Goal: Information Seeking & Learning: Understand process/instructions

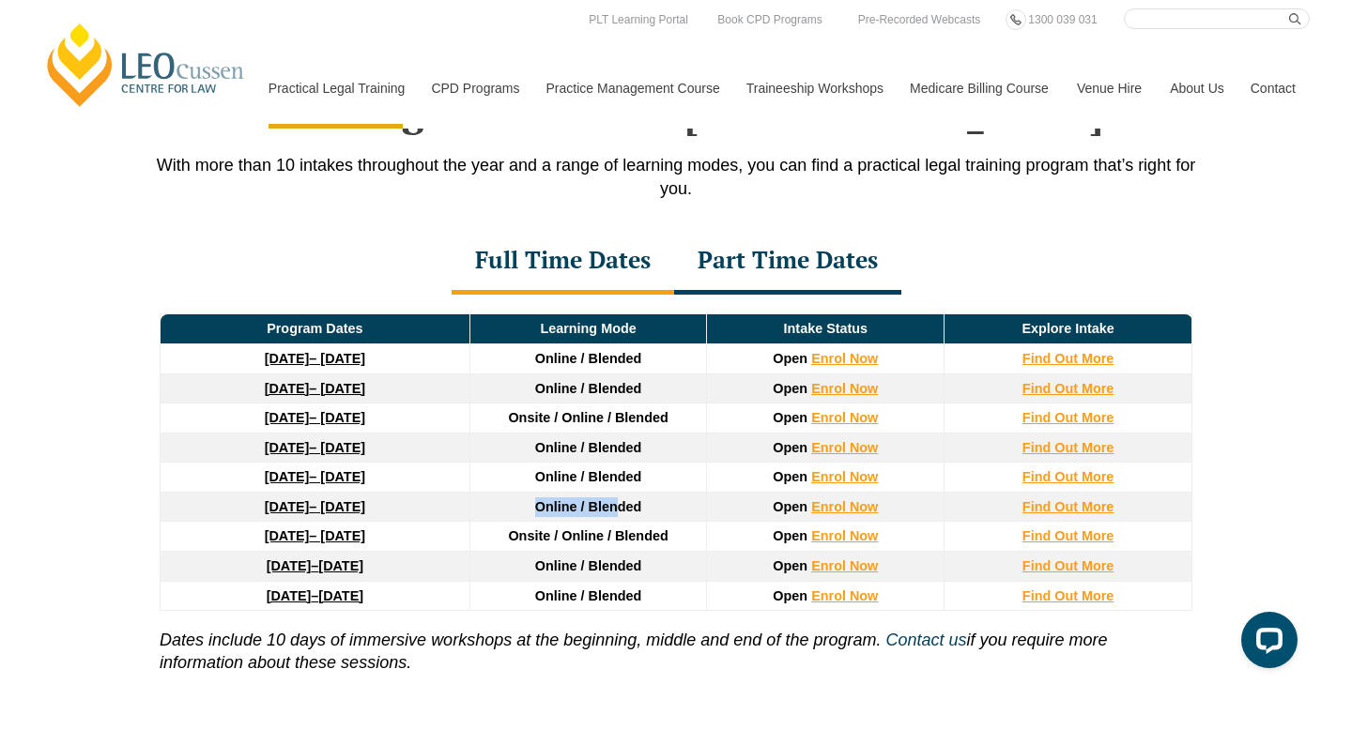
drag, startPoint x: 537, startPoint y: 512, endPoint x: 620, endPoint y: 515, distance: 83.6
click at [620, 514] on span "Online / Blended" at bounding box center [588, 506] width 107 height 15
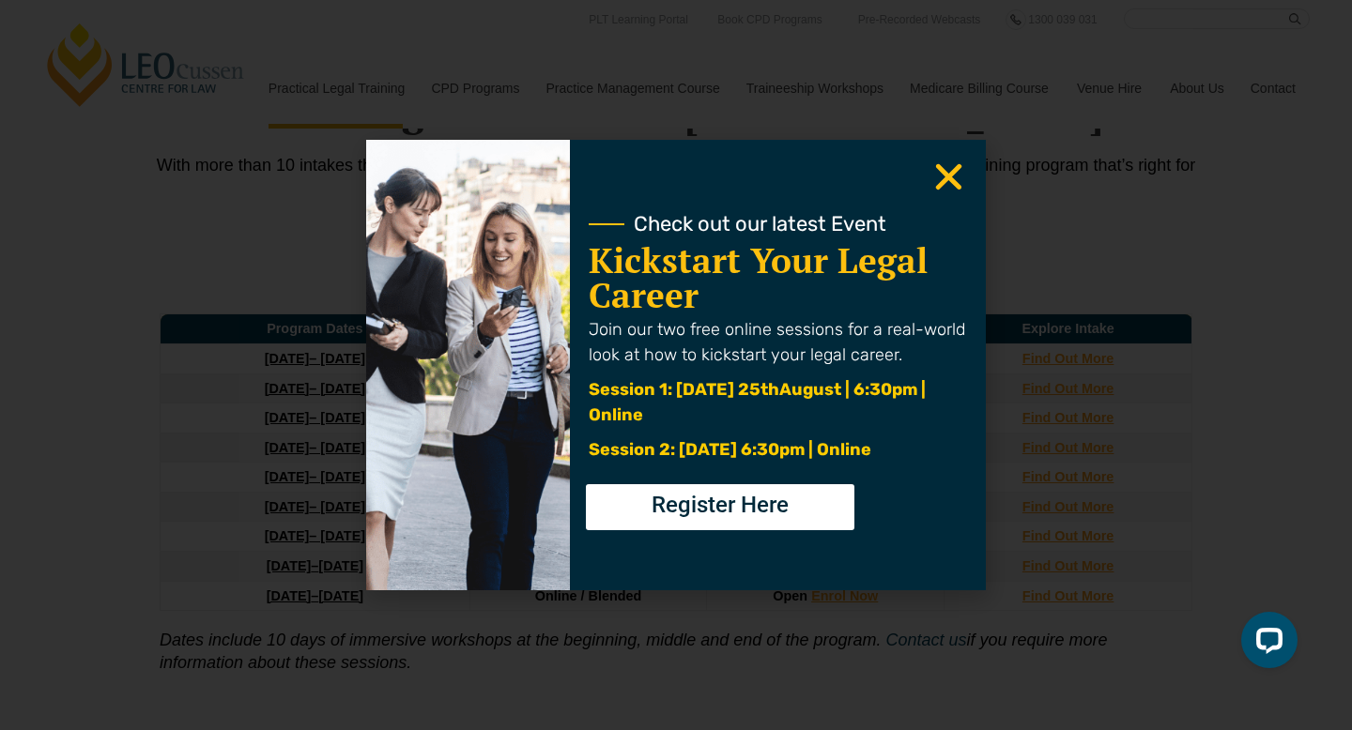
click at [941, 173] on use "Close" at bounding box center [949, 177] width 26 height 26
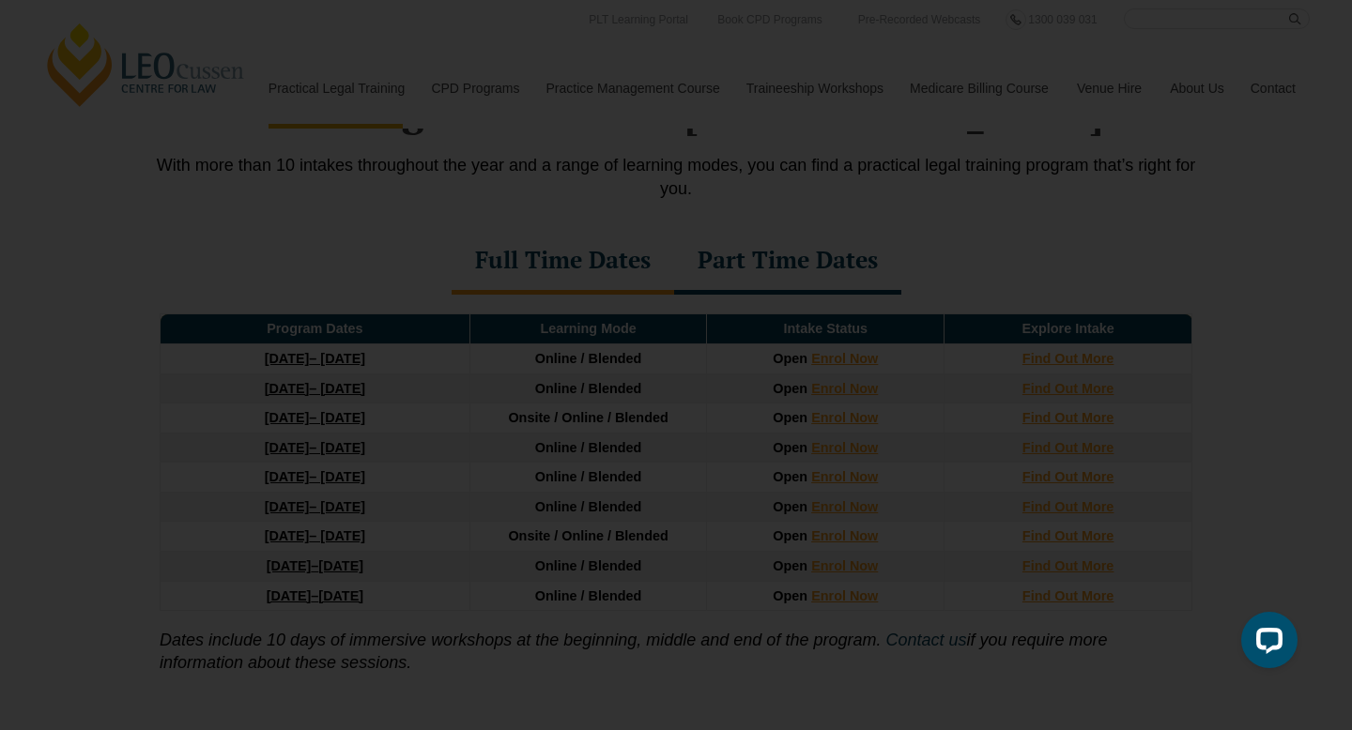
click at [949, 170] on icon "Close" at bounding box center [948, 177] width 37 height 37
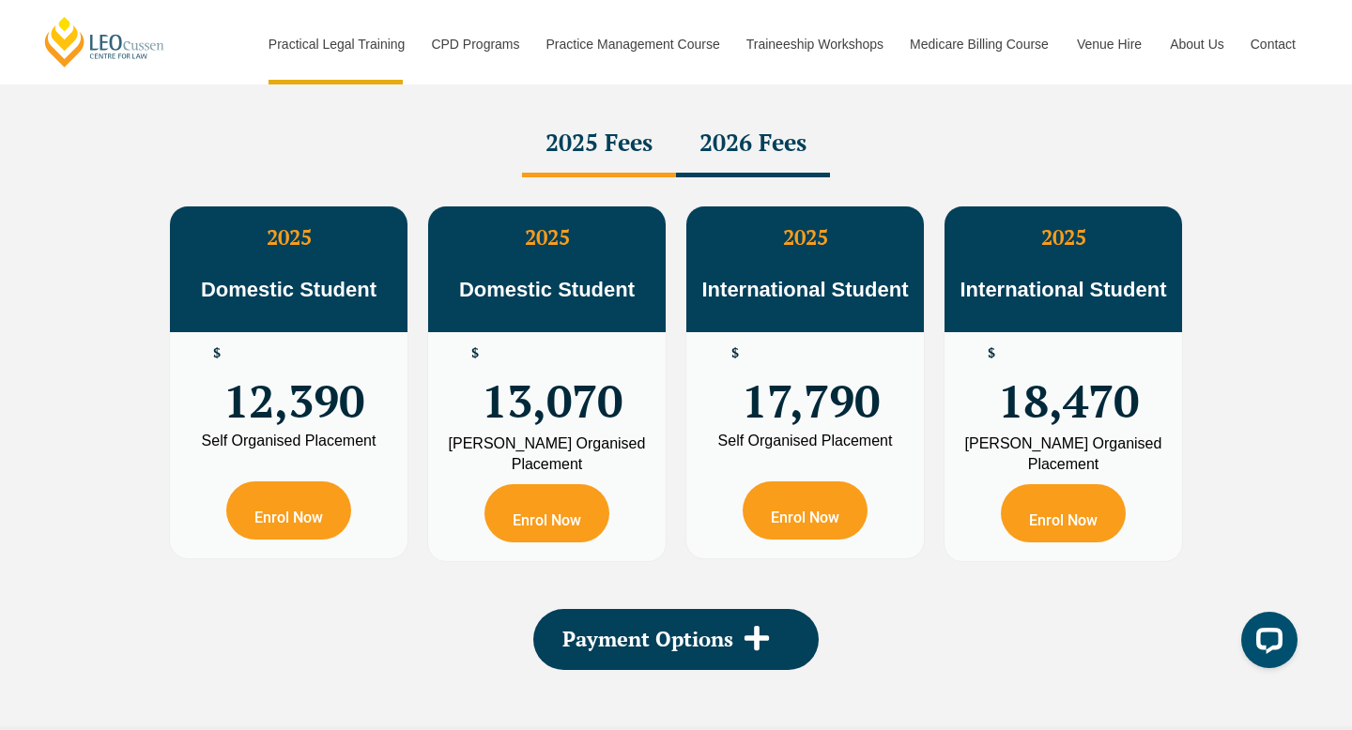
scroll to position [3388, 0]
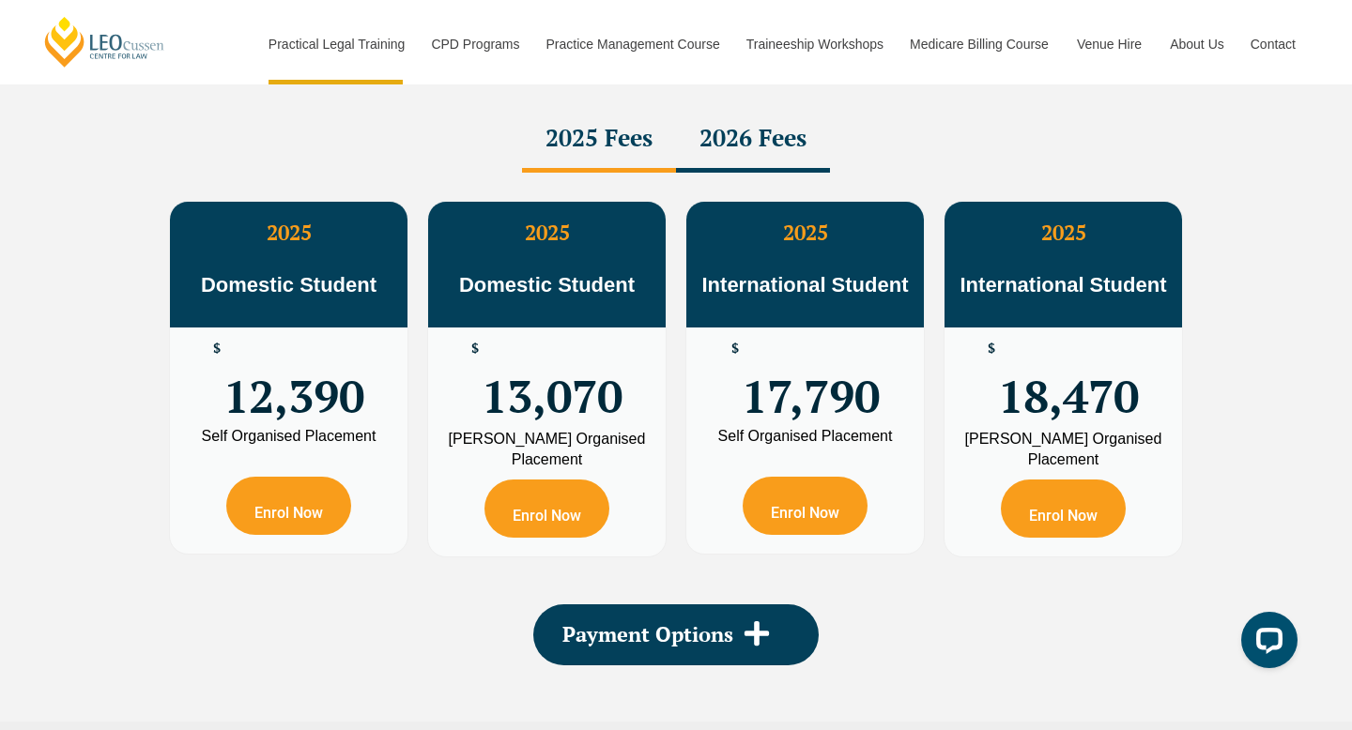
click at [745, 152] on div "2026 Fees" at bounding box center [753, 140] width 154 height 66
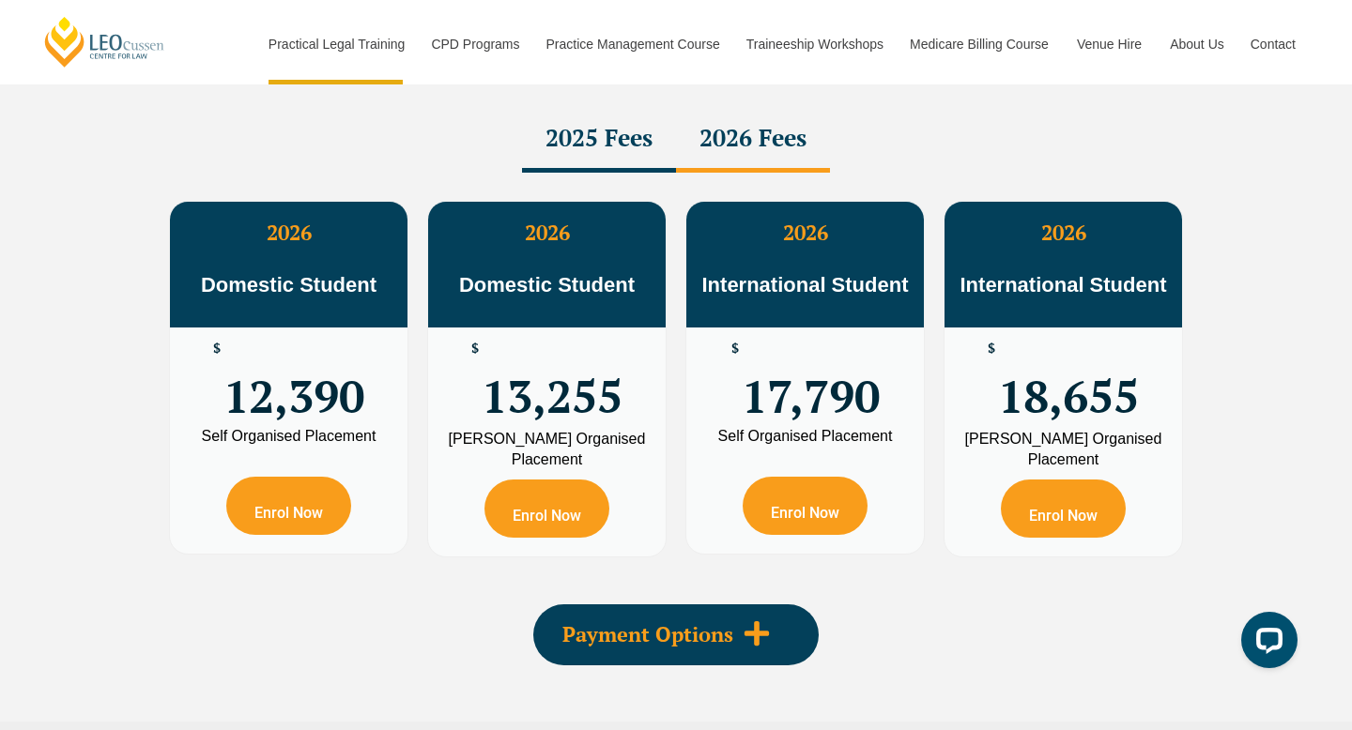
click at [666, 630] on span "Payment Options" at bounding box center [647, 634] width 171 height 21
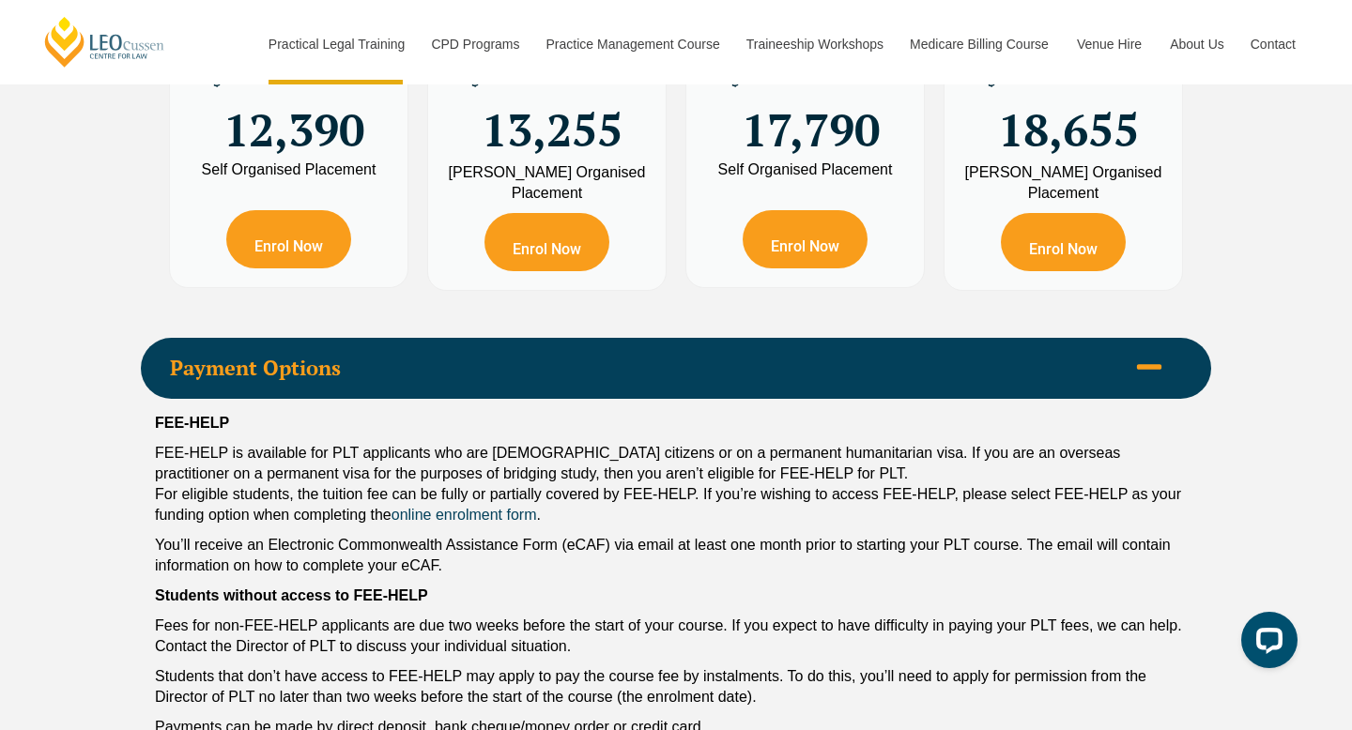
scroll to position [3778, 0]
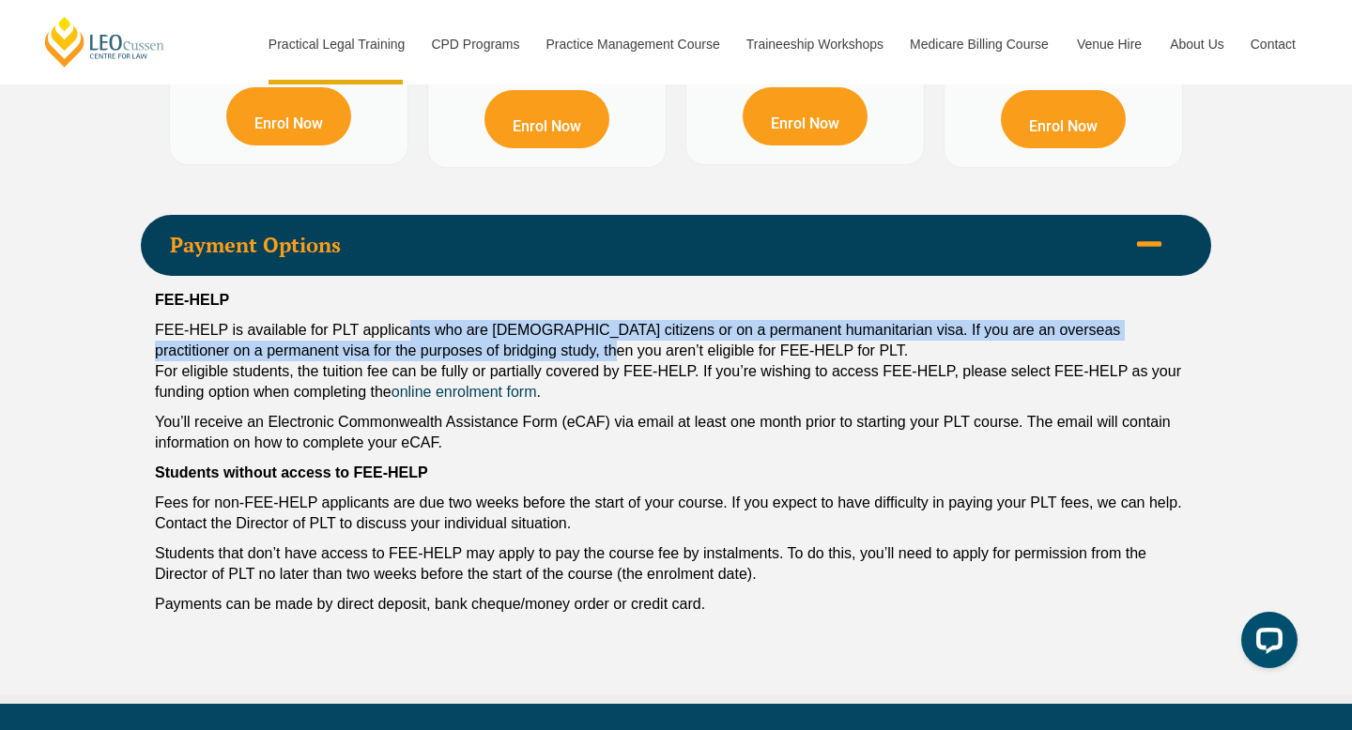
drag, startPoint x: 411, startPoint y: 338, endPoint x: 565, endPoint y: 348, distance: 154.3
click at [565, 348] on p "FEE-HELP is available for PLT applicants who are [DEMOGRAPHIC_DATA] citizens or…" at bounding box center [676, 361] width 1042 height 83
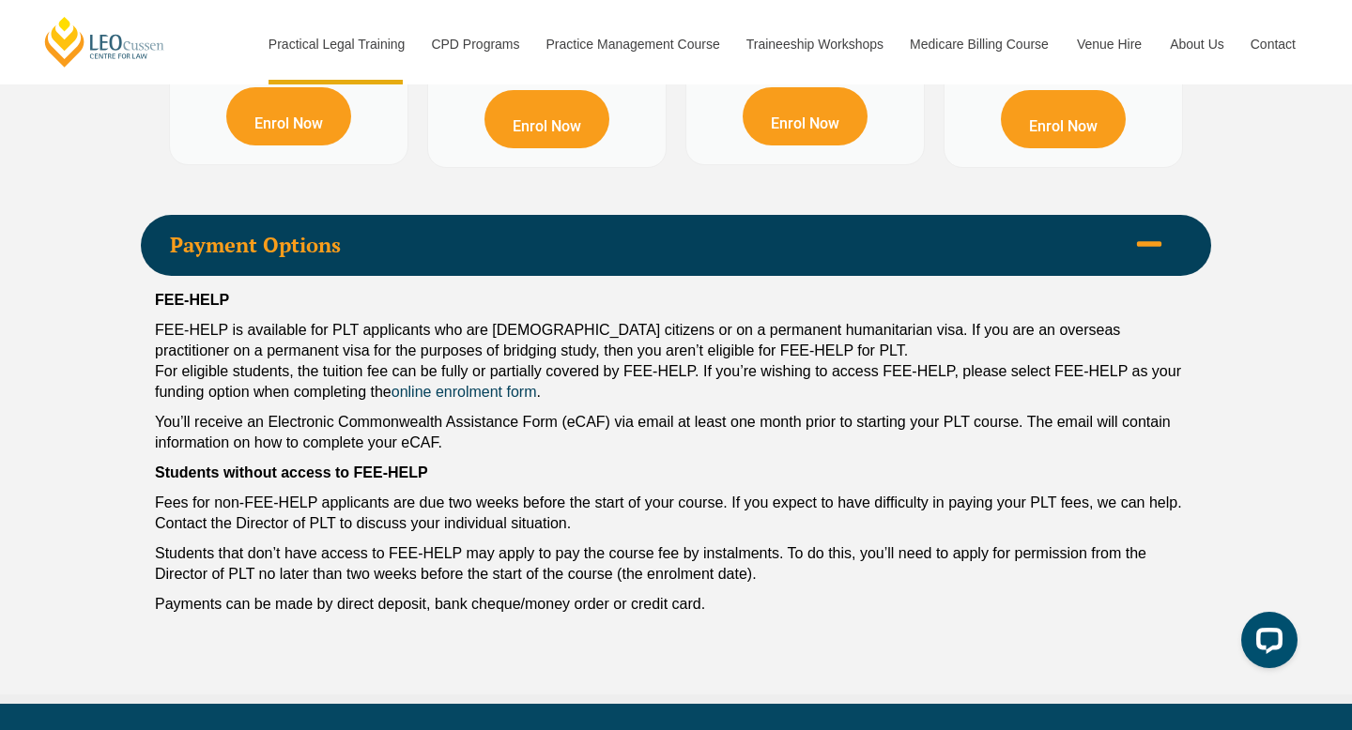
click at [567, 367] on p "FEE-HELP is available for PLT applicants who are [DEMOGRAPHIC_DATA] citizens or…" at bounding box center [676, 361] width 1042 height 83
click at [306, 396] on p "FEE-HELP is available for PLT applicants who are [DEMOGRAPHIC_DATA] citizens or…" at bounding box center [676, 361] width 1042 height 83
click at [357, 361] on p "FEE-HELP is available for PLT applicants who are [DEMOGRAPHIC_DATA] citizens or…" at bounding box center [676, 361] width 1042 height 83
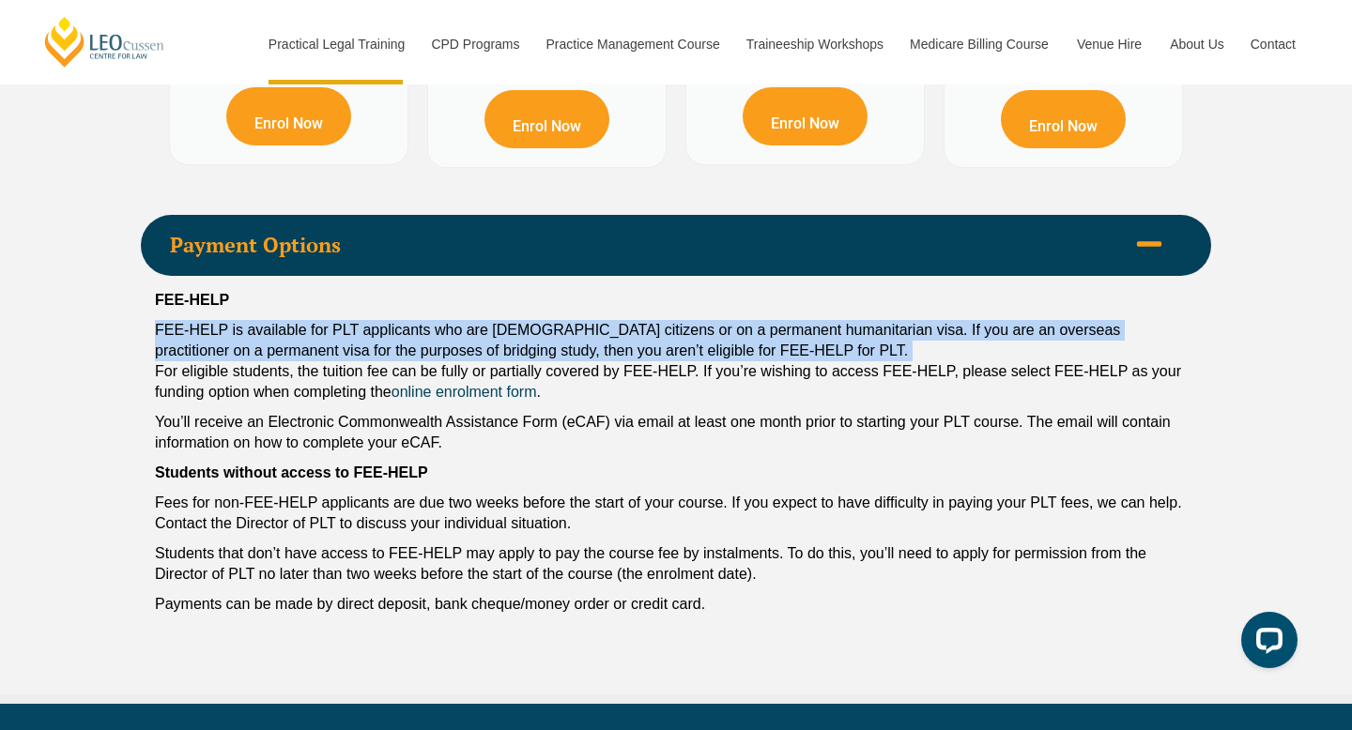
click at [357, 361] on p "FEE-HELP is available for PLT applicants who are [DEMOGRAPHIC_DATA] citizens or…" at bounding box center [676, 361] width 1042 height 83
click at [291, 344] on p "FEE-HELP is available for PLT applicants who are [DEMOGRAPHIC_DATA] citizens or…" at bounding box center [676, 361] width 1042 height 83
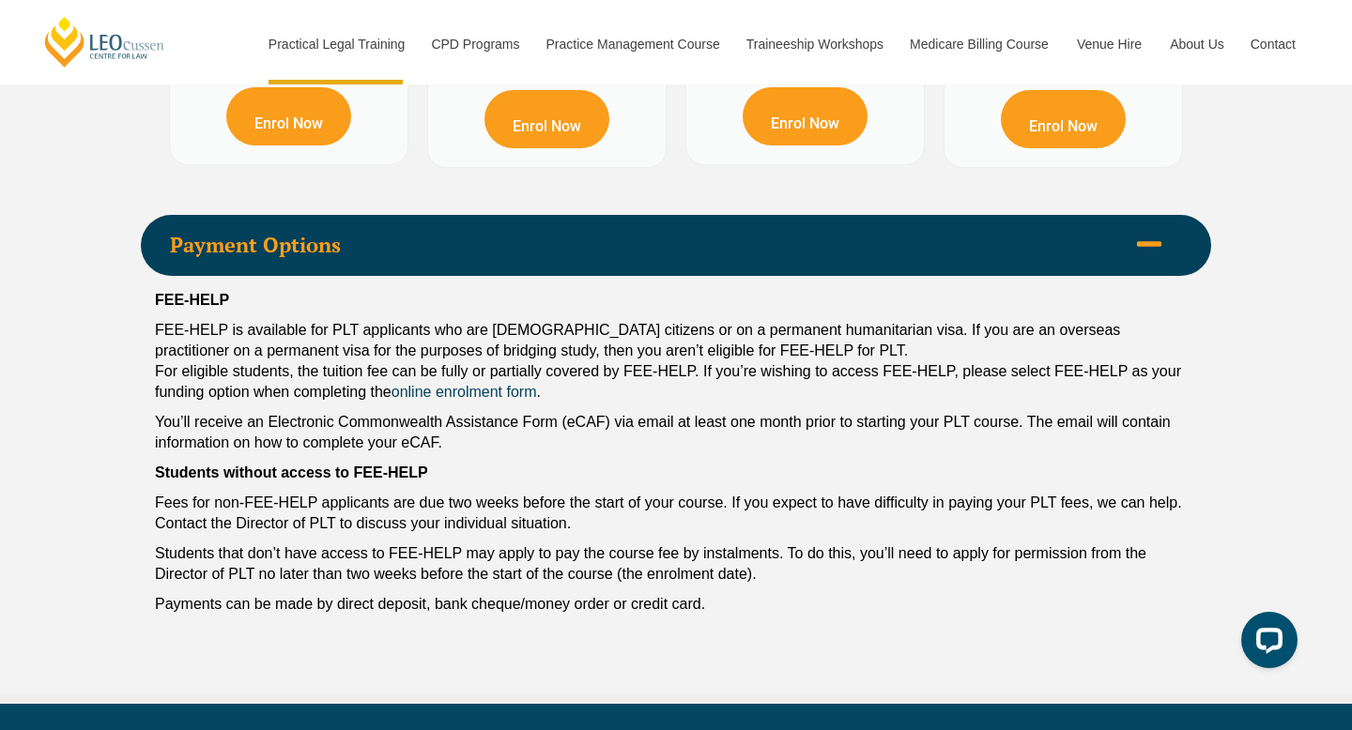
click at [454, 270] on div "Payment Options" at bounding box center [676, 245] width 1070 height 61
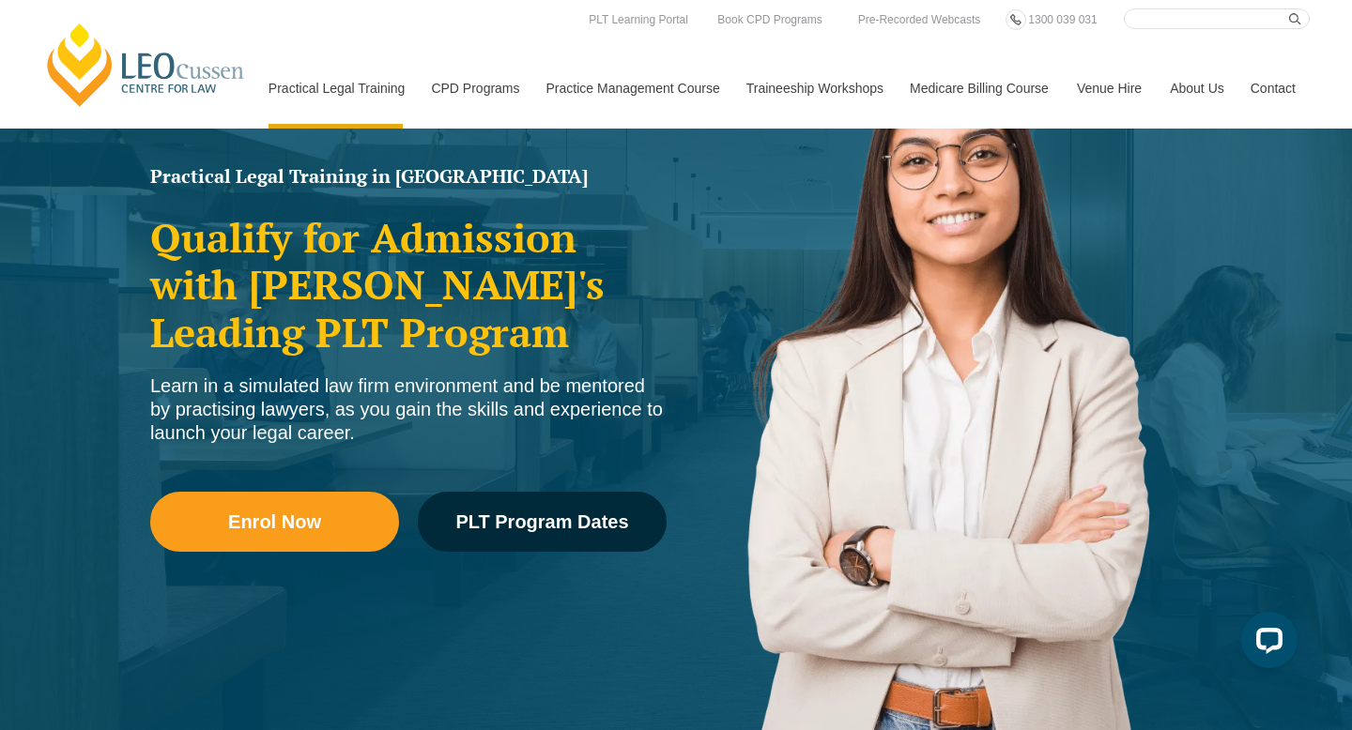
scroll to position [0, 0]
